Goal: Task Accomplishment & Management: Complete application form

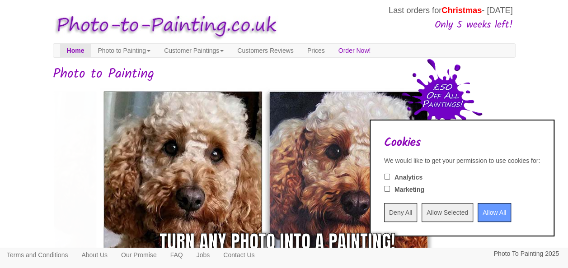
click at [484, 212] on input "Allow All" at bounding box center [494, 212] width 33 height 19
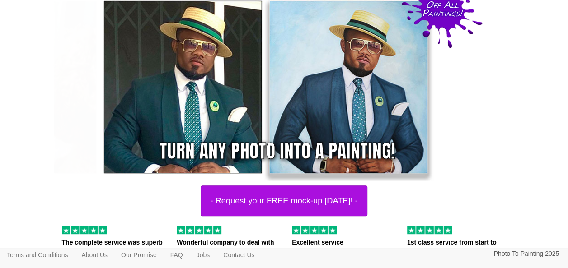
scroll to position [136, 0]
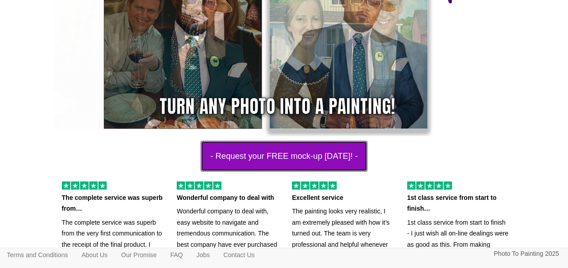
click at [268, 153] on button "- Request your FREE mock-up [DATE]! -" at bounding box center [284, 156] width 166 height 31
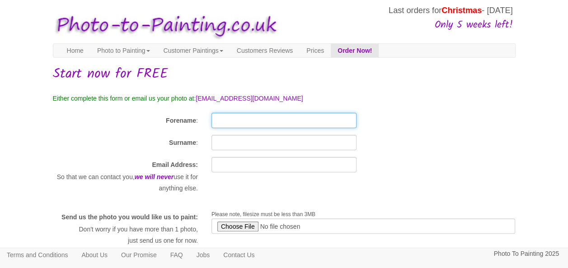
click at [255, 121] on input "Forename" at bounding box center [283, 120] width 145 height 15
type input "STEPHEN"
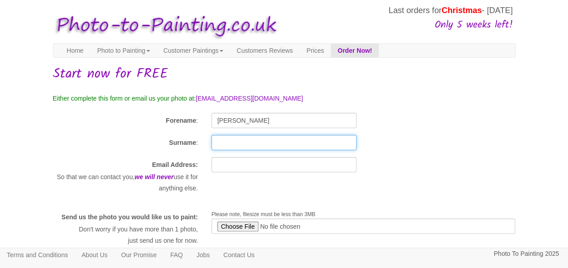
type input "WELLS"
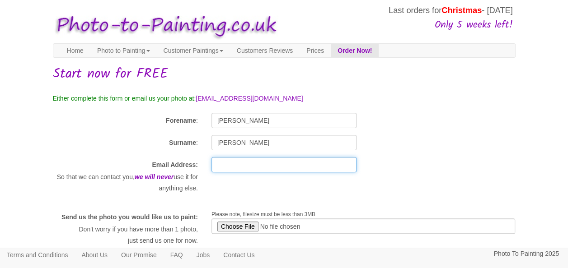
type input "stephenwells69@hotmail.com"
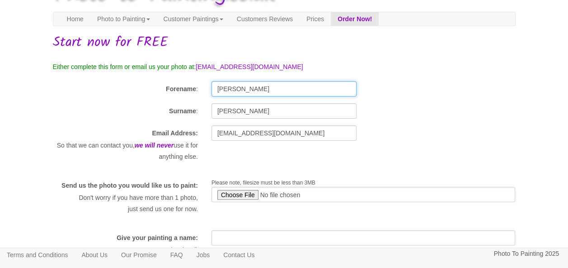
scroll to position [45, 0]
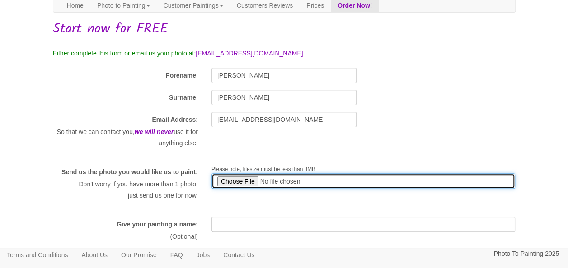
click at [248, 183] on input "file" at bounding box center [363, 181] width 304 height 15
type input "C:\fakepath\IMG_0048.jpg"
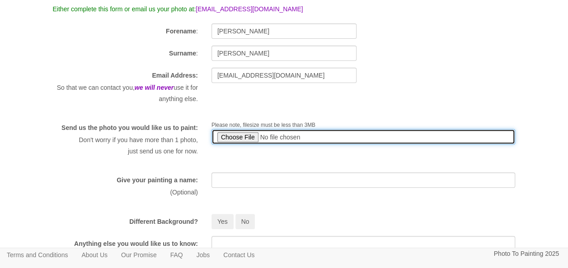
scroll to position [90, 0]
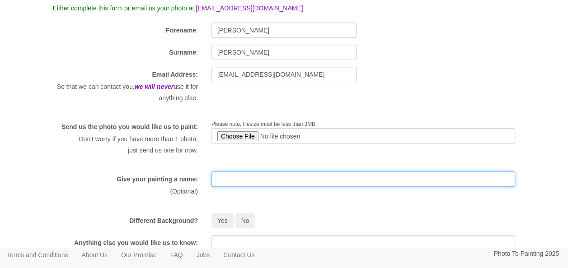
click at [316, 187] on input "text" at bounding box center [363, 179] width 304 height 15
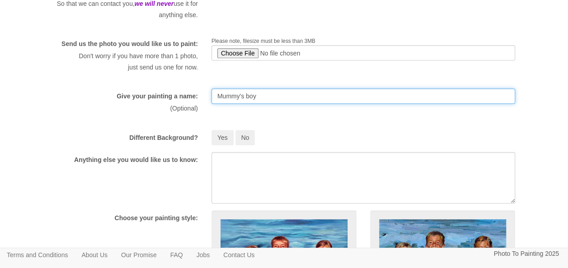
scroll to position [181, 0]
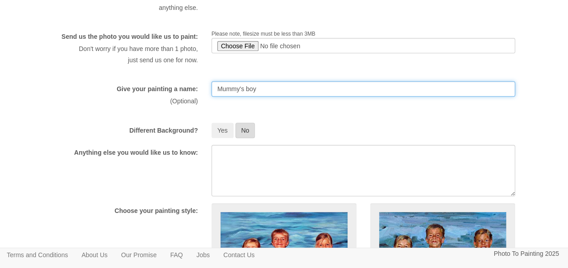
type input "Mummy's boy"
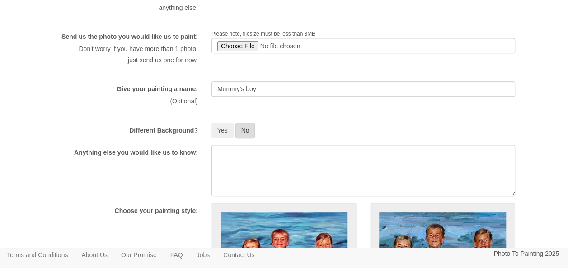
click at [244, 138] on button "No" at bounding box center [245, 130] width 20 height 15
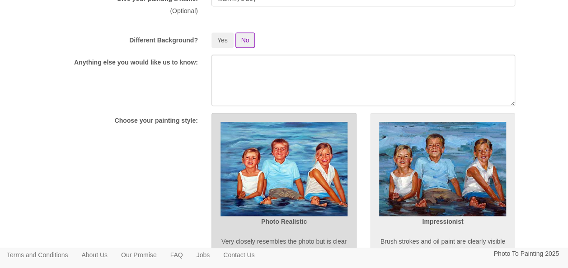
scroll to position [316, 0]
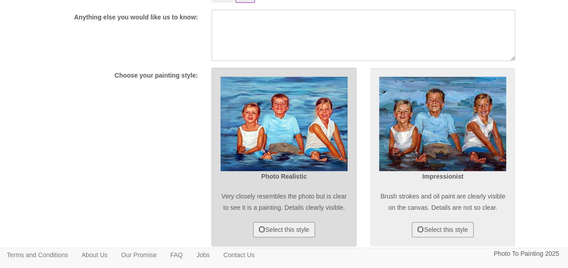
click at [307, 166] on img at bounding box center [284, 124] width 127 height 94
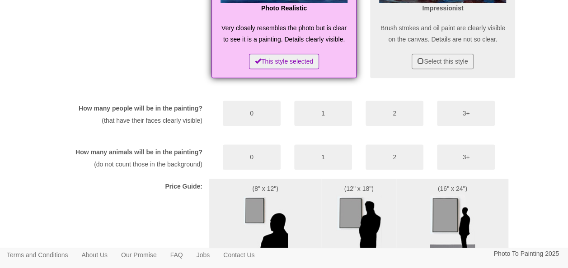
scroll to position [497, 0]
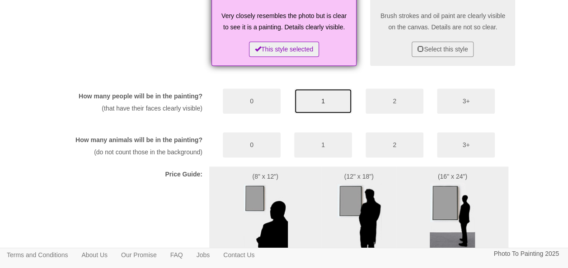
click at [327, 114] on button "1" at bounding box center [323, 101] width 58 height 25
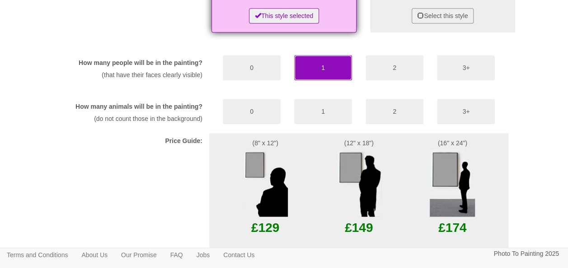
scroll to position [542, 0]
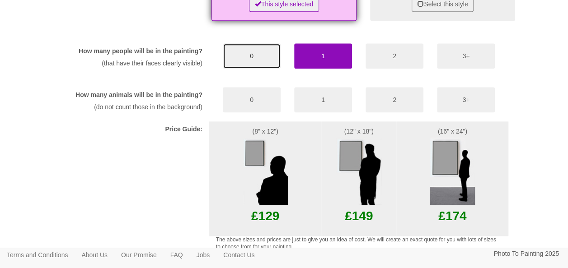
click at [246, 69] on button "0" at bounding box center [252, 55] width 58 height 25
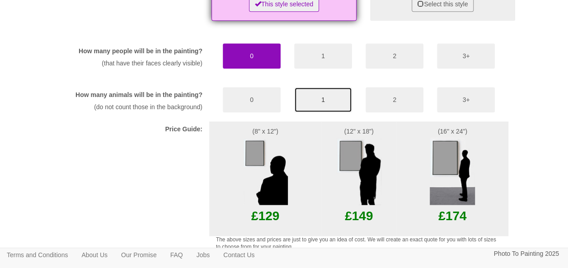
click at [321, 113] on button "1" at bounding box center [323, 99] width 58 height 25
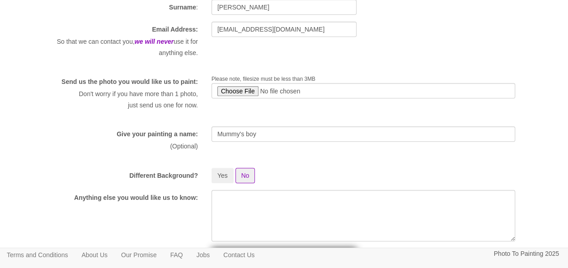
scroll to position [0, 0]
